Goal: Task Accomplishment & Management: Manage account settings

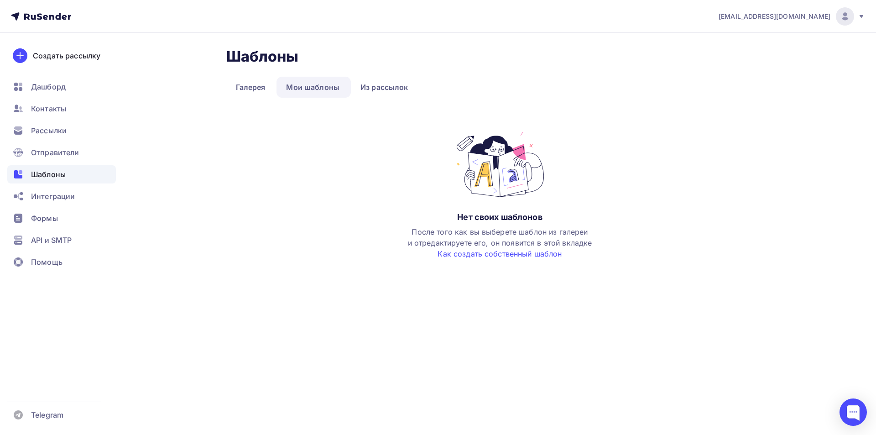
click at [842, 21] on img at bounding box center [845, 16] width 11 height 11
click at [817, 37] on link "Аккаунт" at bounding box center [783, 40] width 153 height 18
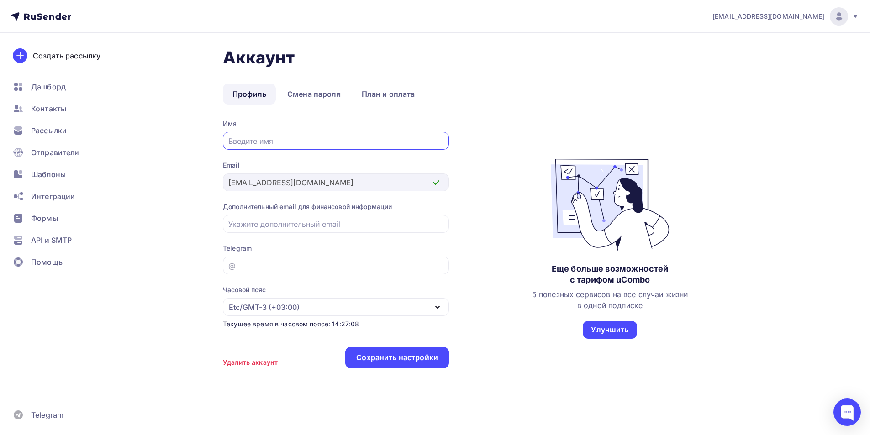
click at [858, 18] on icon at bounding box center [854, 16] width 7 height 7
click at [769, 36] on link "Аккаунт" at bounding box center [776, 40] width 153 height 18
click at [54, 16] on icon at bounding box center [51, 17] width 5 height 5
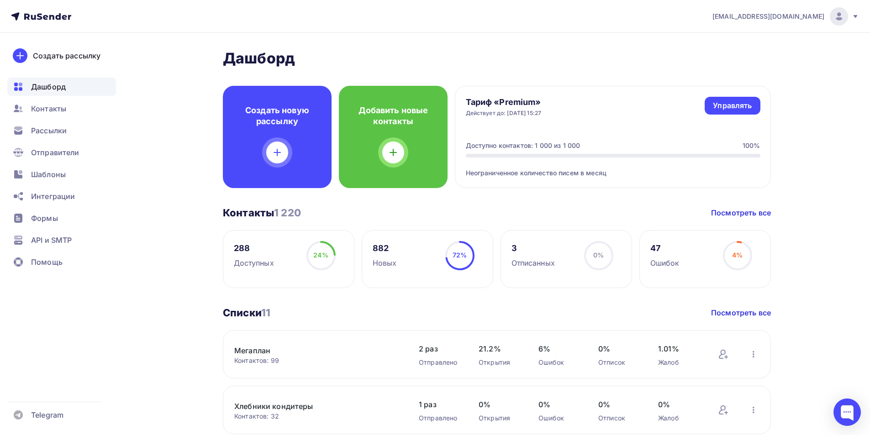
click at [856, 16] on icon at bounding box center [854, 16] width 7 height 7
click at [64, 186] on ul "Дашборд Контакты Рассылки Отправители Шаблоны Интеграции Формы API и SMTP Помощь" at bounding box center [61, 177] width 109 height 199
click at [64, 181] on div "Шаблоны" at bounding box center [61, 174] width 109 height 18
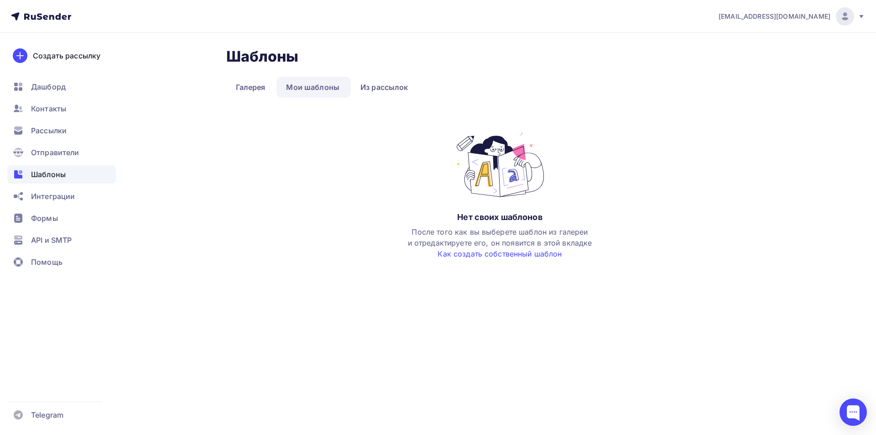
click at [330, 89] on link "Мои шаблоны" at bounding box center [313, 87] width 73 height 21
click at [401, 84] on link "Из рассылок" at bounding box center [384, 87] width 67 height 21
